Goal: Information Seeking & Learning: Learn about a topic

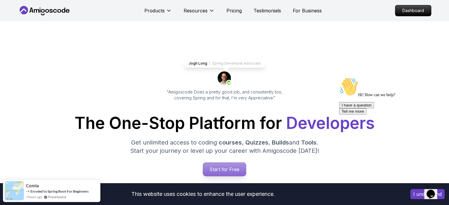
click at [236, 171] on p "Start for Free" at bounding box center [224, 169] width 43 height 14
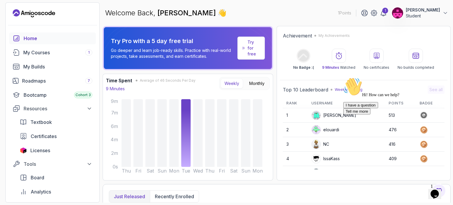
click at [343, 77] on icon "Chat attention grabber" at bounding box center [343, 77] width 0 height 0
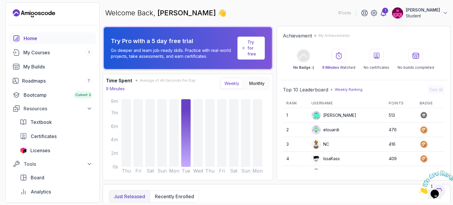
click at [382, 14] on icon at bounding box center [383, 13] width 5 height 6
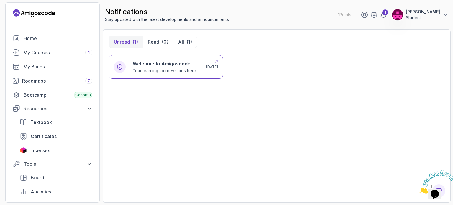
click at [141, 64] on h6 "Welcome to Amigoscode" at bounding box center [164, 63] width 63 height 7
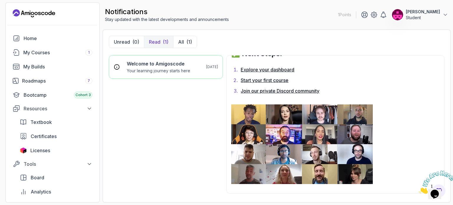
scroll to position [432, 0]
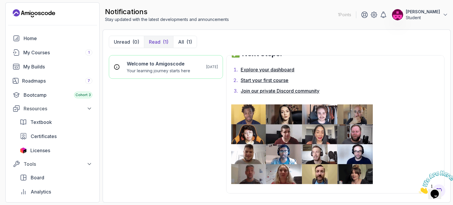
click at [276, 91] on link "Join our private Discord community" at bounding box center [280, 91] width 79 height 6
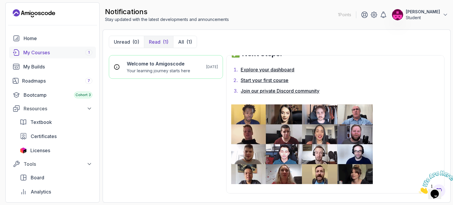
click at [50, 55] on div "My Courses 1" at bounding box center [57, 52] width 69 height 7
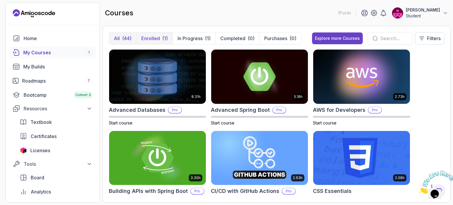
click at [161, 39] on button "Enrolled (1)" at bounding box center [154, 38] width 36 height 12
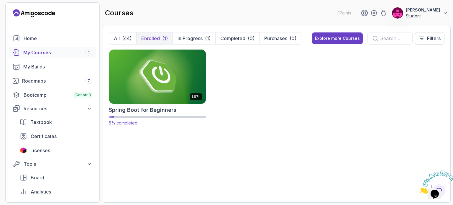
click at [142, 89] on img at bounding box center [157, 76] width 101 height 57
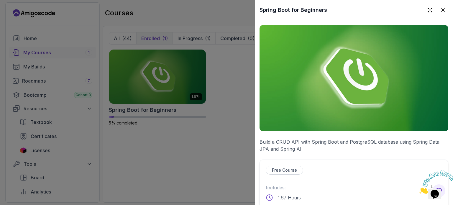
click at [340, 95] on img at bounding box center [354, 78] width 189 height 106
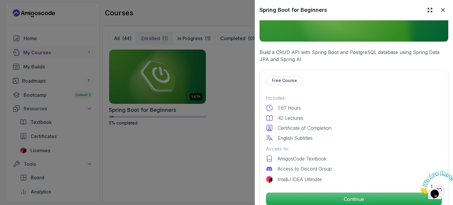
scroll to position [153, 0]
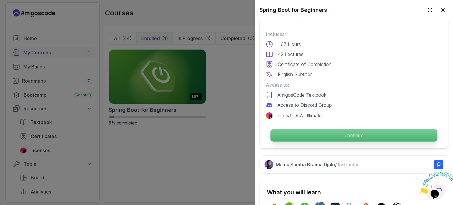
click at [321, 129] on p "Continue" at bounding box center [353, 135] width 167 height 12
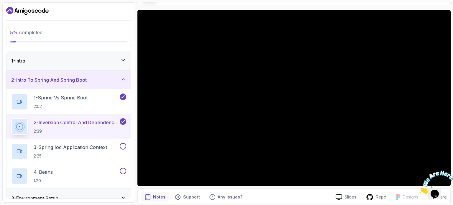
scroll to position [42, 0]
click at [84, 112] on div "1 - Spring Vs Spring Boot 2:02" at bounding box center [68, 101] width 124 height 25
click at [78, 147] on p "3 - Spring Ioc Application Context" at bounding box center [70, 147] width 73 height 7
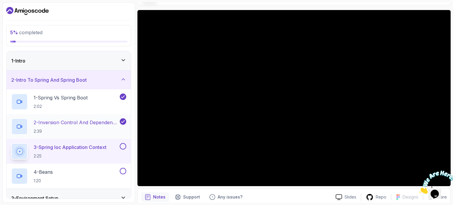
click at [71, 120] on p "2 - Inversion Control And Dependency Injection" at bounding box center [76, 122] width 85 height 7
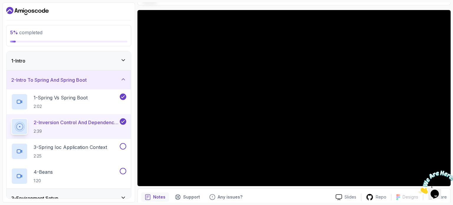
click at [71, 120] on p "2 - Inversion Control And Dependency Injection" at bounding box center [76, 122] width 85 height 7
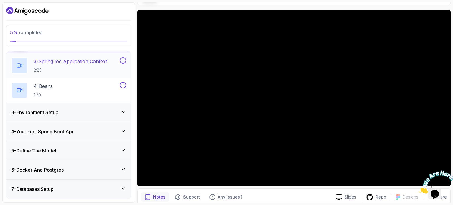
scroll to position [86, 0]
click at [58, 113] on h3 "3 - Environment Setup" at bounding box center [34, 112] width 47 height 7
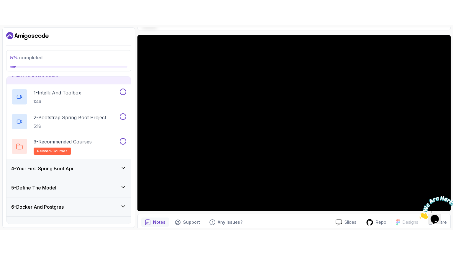
scroll to position [0, 0]
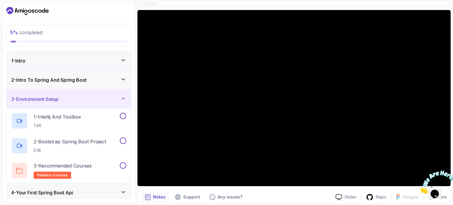
click at [68, 81] on h3 "2 - Intro To Spring And Spring Boot" at bounding box center [48, 79] width 75 height 7
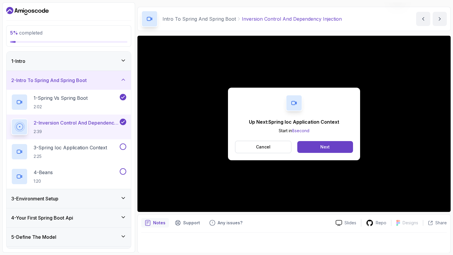
scroll to position [40, 0]
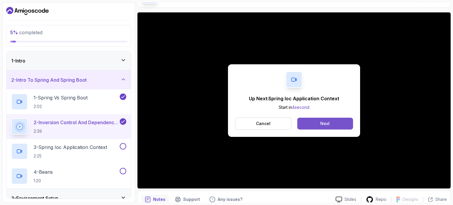
click at [312, 122] on button "Next" at bounding box center [325, 124] width 56 height 12
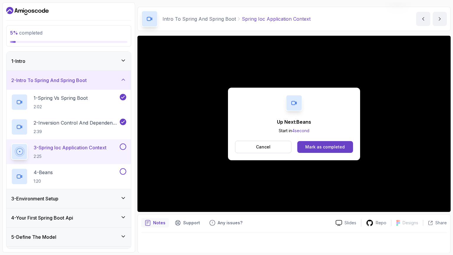
scroll to position [40, 0]
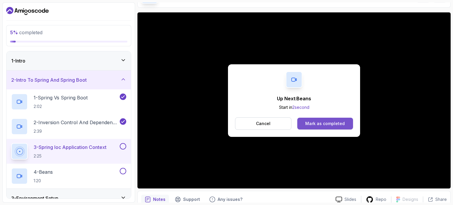
click at [309, 122] on div "Mark as completed" at bounding box center [325, 124] width 40 height 6
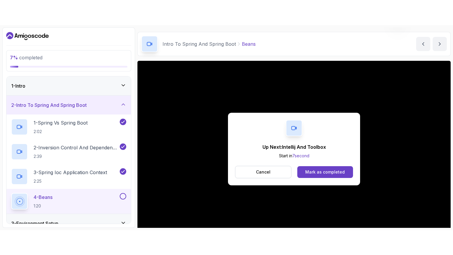
scroll to position [40, 0]
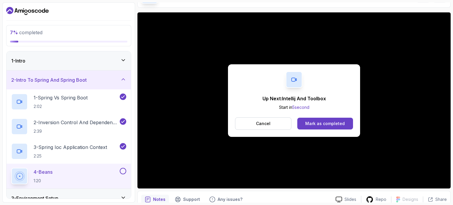
click at [309, 122] on div "Mark as completed" at bounding box center [325, 124] width 40 height 6
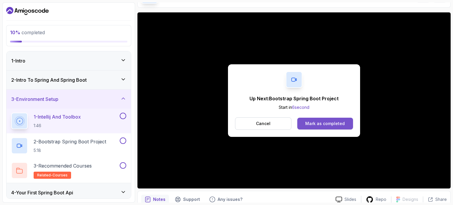
click at [318, 122] on div "Mark as completed" at bounding box center [325, 124] width 40 height 6
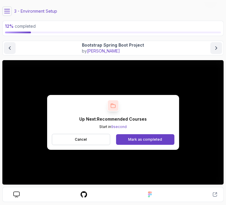
scroll to position [14, 0]
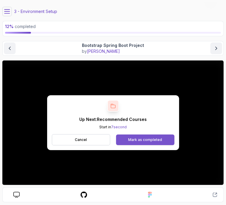
click at [138, 135] on button "Mark as completed" at bounding box center [145, 139] width 58 height 11
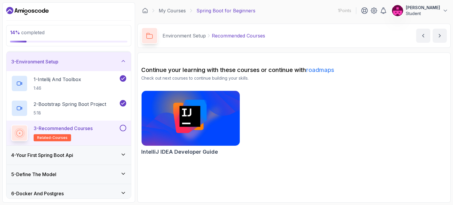
scroll to position [40, 0]
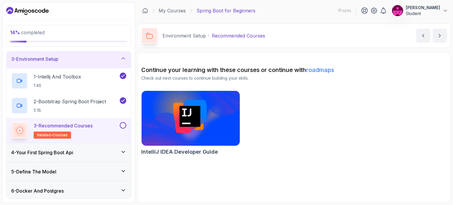
click at [122, 125] on button at bounding box center [123, 125] width 6 height 6
click at [188, 115] on img at bounding box center [190, 118] width 103 height 58
click at [64, 150] on h3 "4 - Your First Spring Boot Api" at bounding box center [42, 152] width 62 height 7
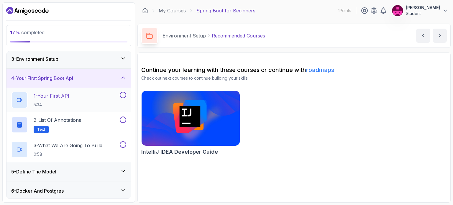
click at [58, 94] on p "1 - Your First API" at bounding box center [52, 95] width 36 height 7
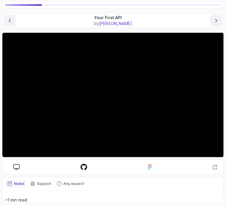
scroll to position [40, 0]
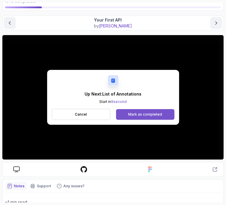
click at [148, 113] on div "Mark as completed" at bounding box center [145, 114] width 34 height 5
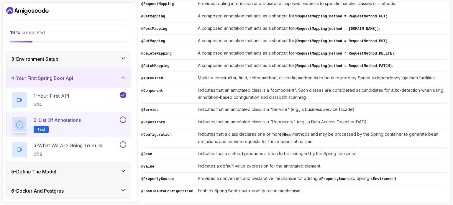
scroll to position [155, 0]
click at [123, 119] on button at bounding box center [123, 119] width 6 height 6
click at [77, 146] on p "3 - What We Are Going To Build" at bounding box center [68, 145] width 69 height 7
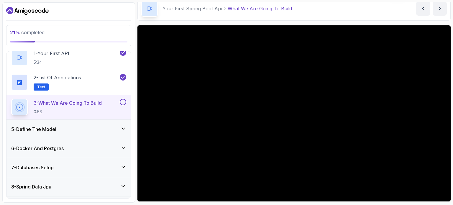
scroll to position [27, 0]
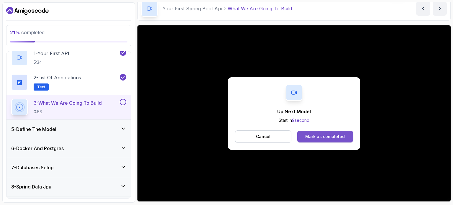
click at [311, 134] on div "Mark as completed" at bounding box center [325, 137] width 40 height 6
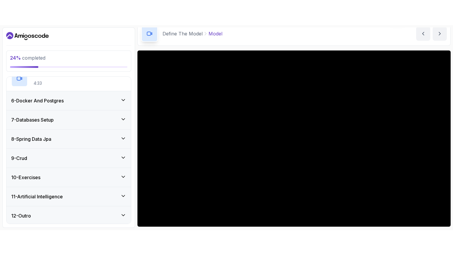
scroll to position [17, 0]
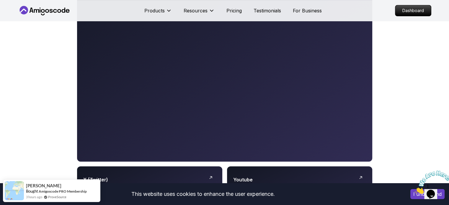
scroll to position [188, 0]
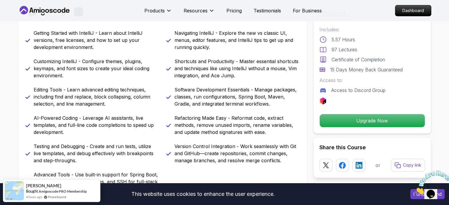
scroll to position [272, 0]
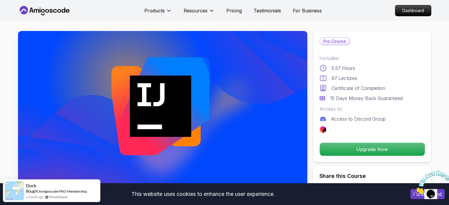
scroll to position [0, 0]
